Goal: Check status: Check status

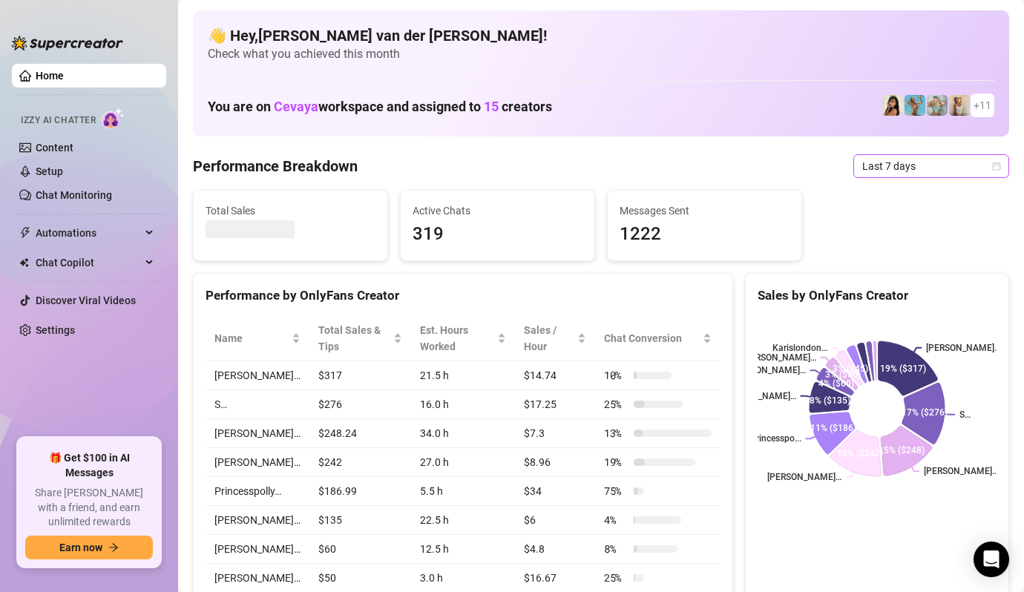
click at [995, 166] on icon "calendar" at bounding box center [996, 166] width 9 height 9
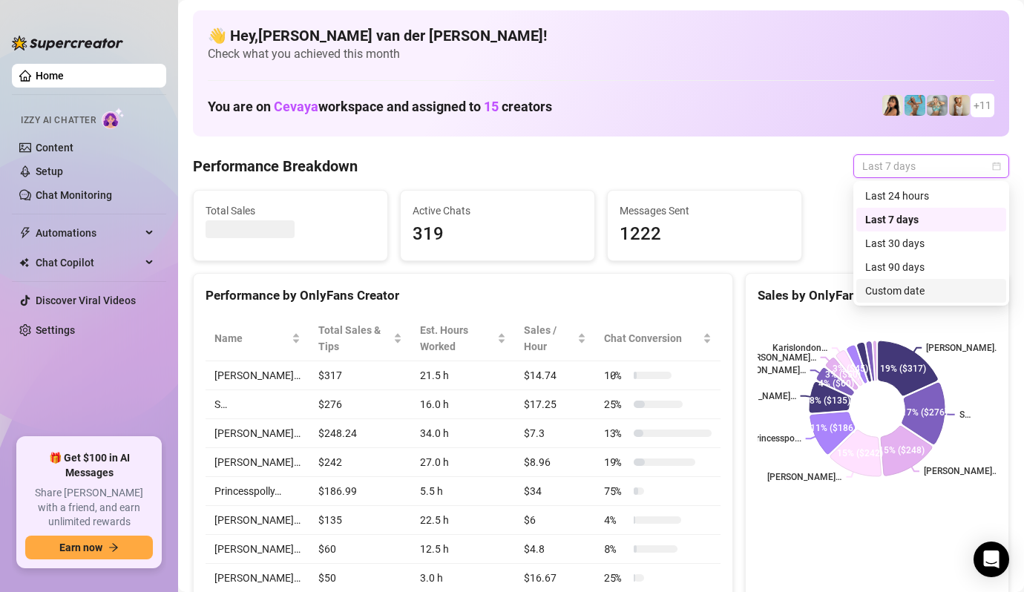
click at [920, 291] on div "Custom date" at bounding box center [931, 291] width 132 height 16
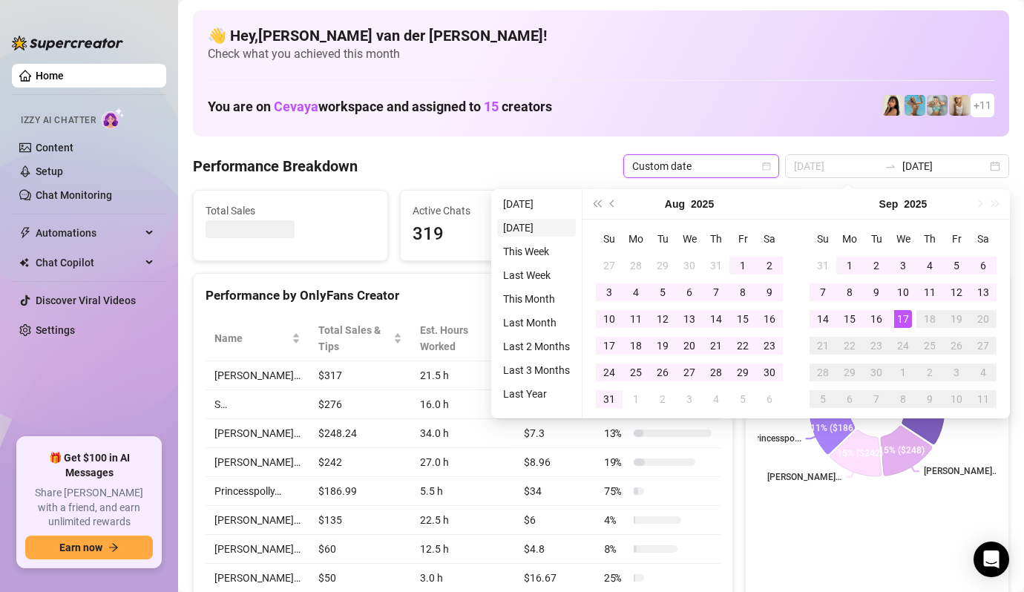
type input "[DATE]"
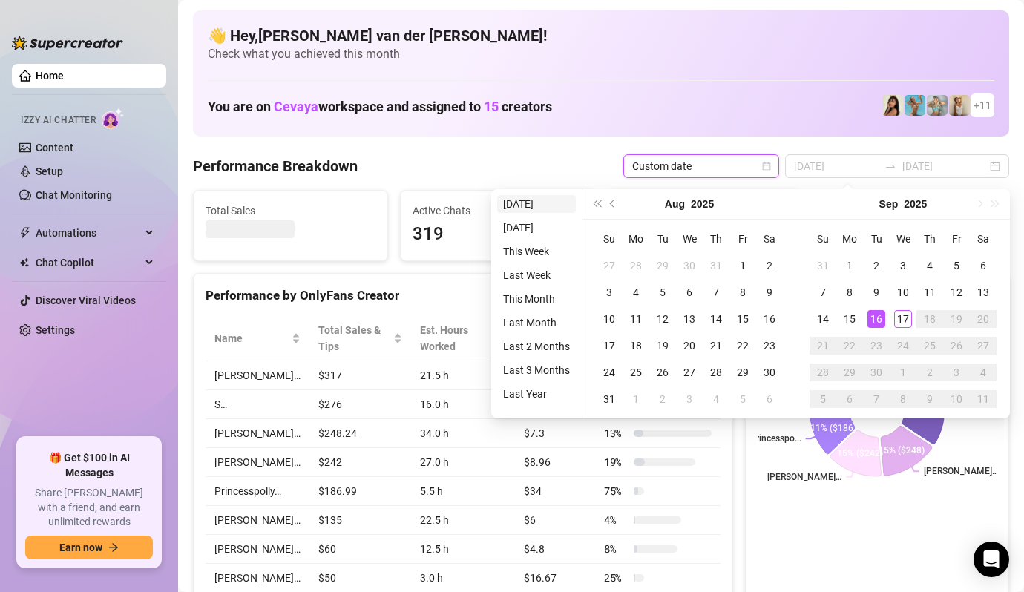
type input "[DATE]"
click at [519, 203] on li "[DATE]" at bounding box center [536, 204] width 79 height 18
type input "[DATE]"
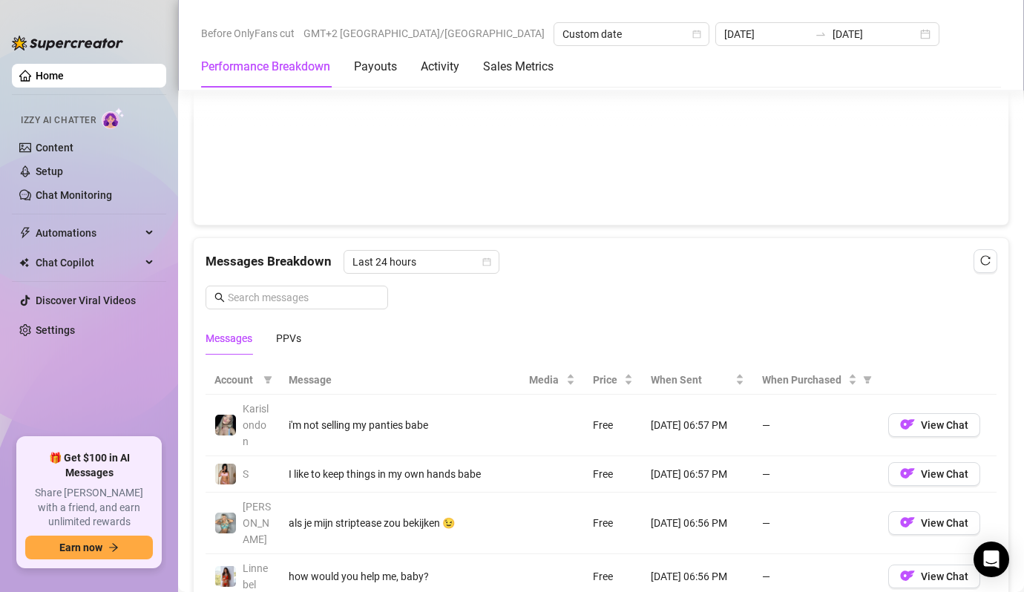
scroll to position [1263, 0]
